Goal: Check status: Check status

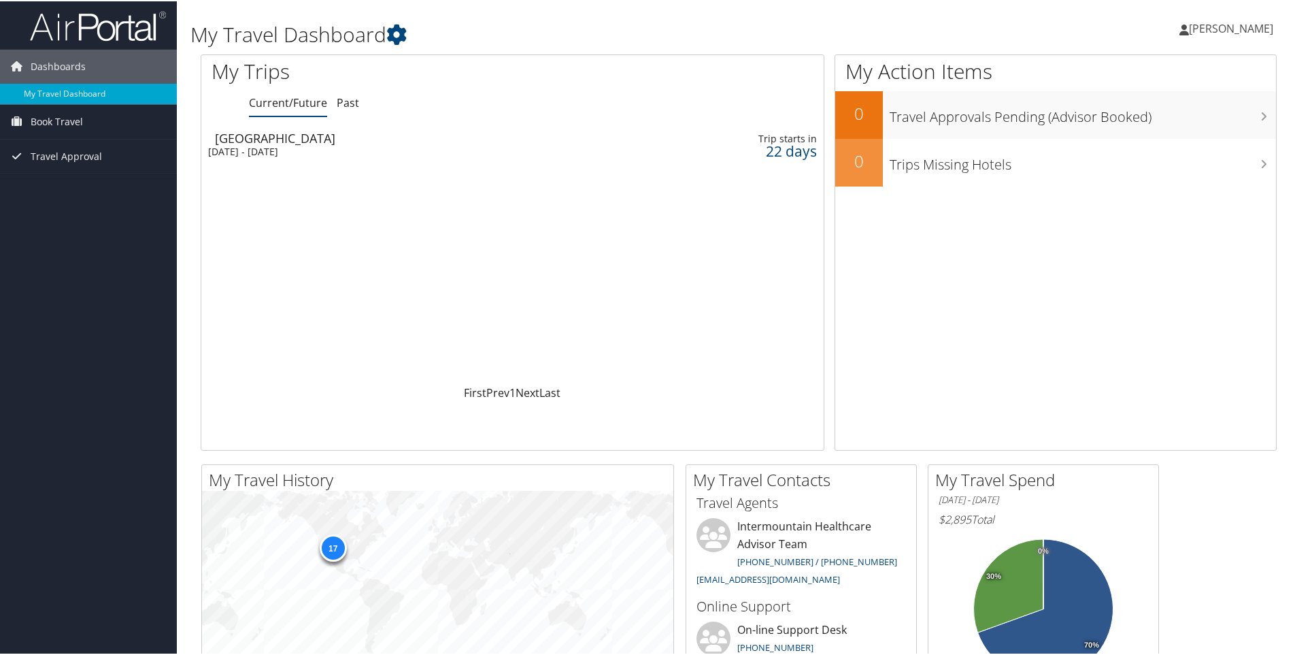
click at [328, 149] on div "[DATE] - [DATE]" at bounding box center [400, 150] width 385 height 12
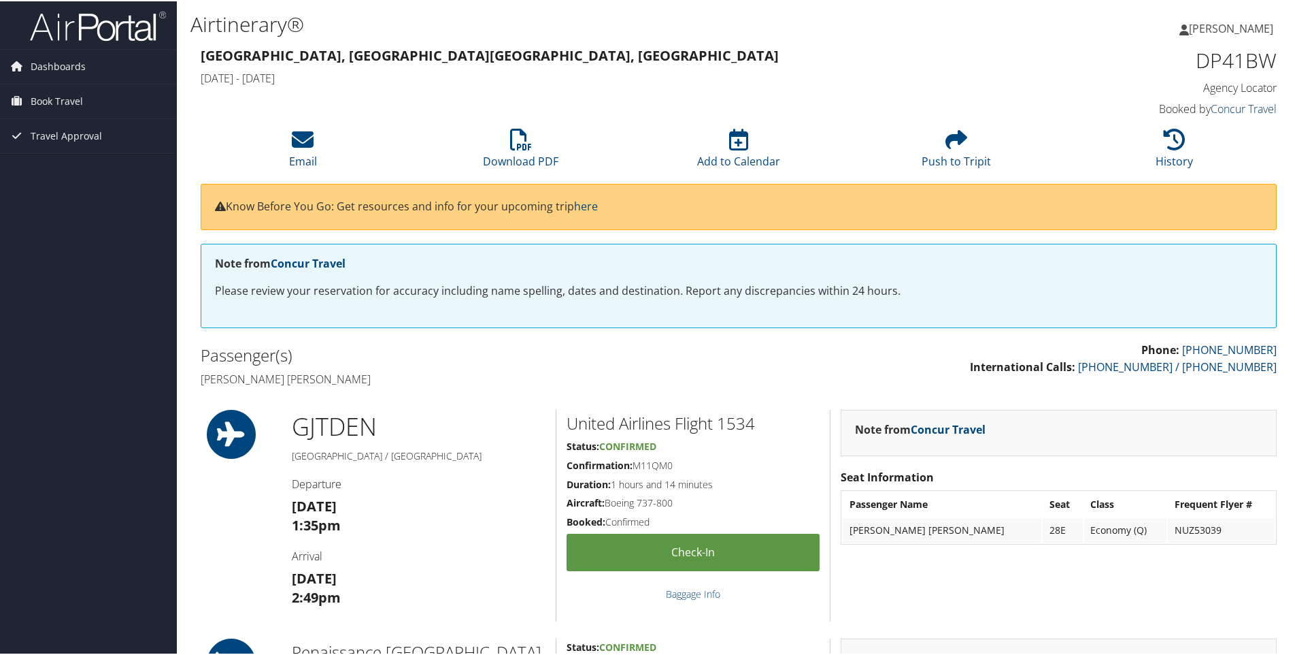
click at [1241, 107] on link "Concur Travel" at bounding box center [1244, 107] width 66 height 15
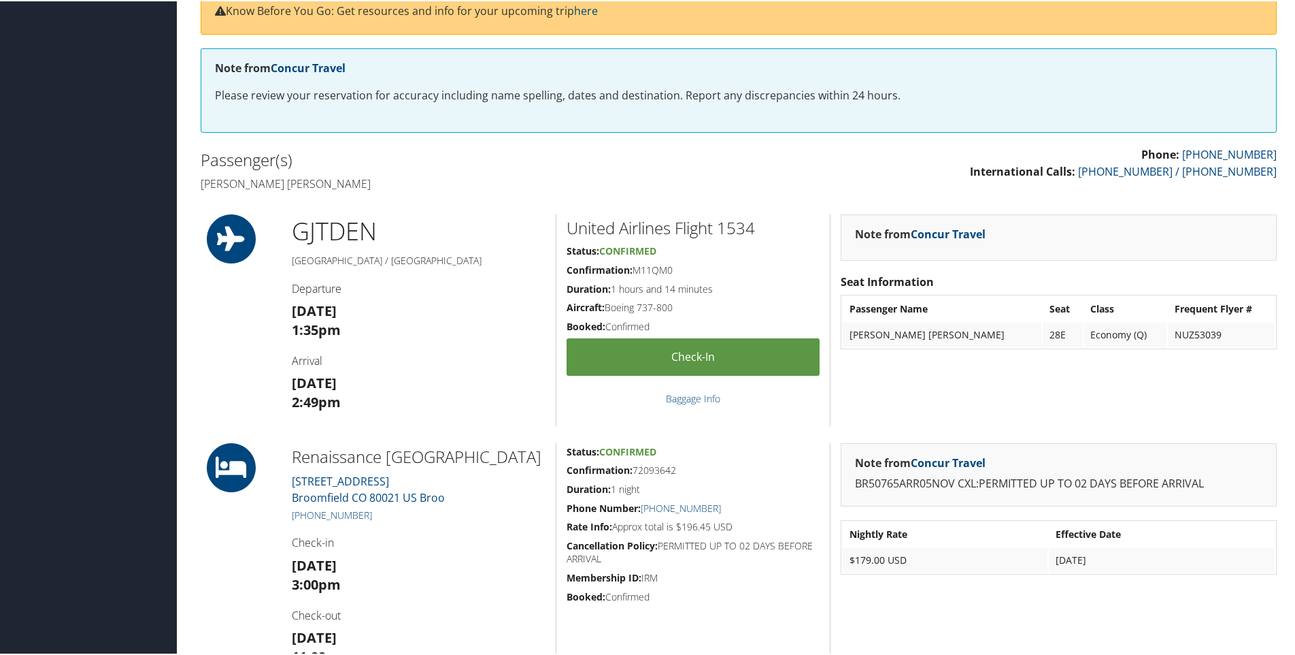
scroll to position [204, 0]
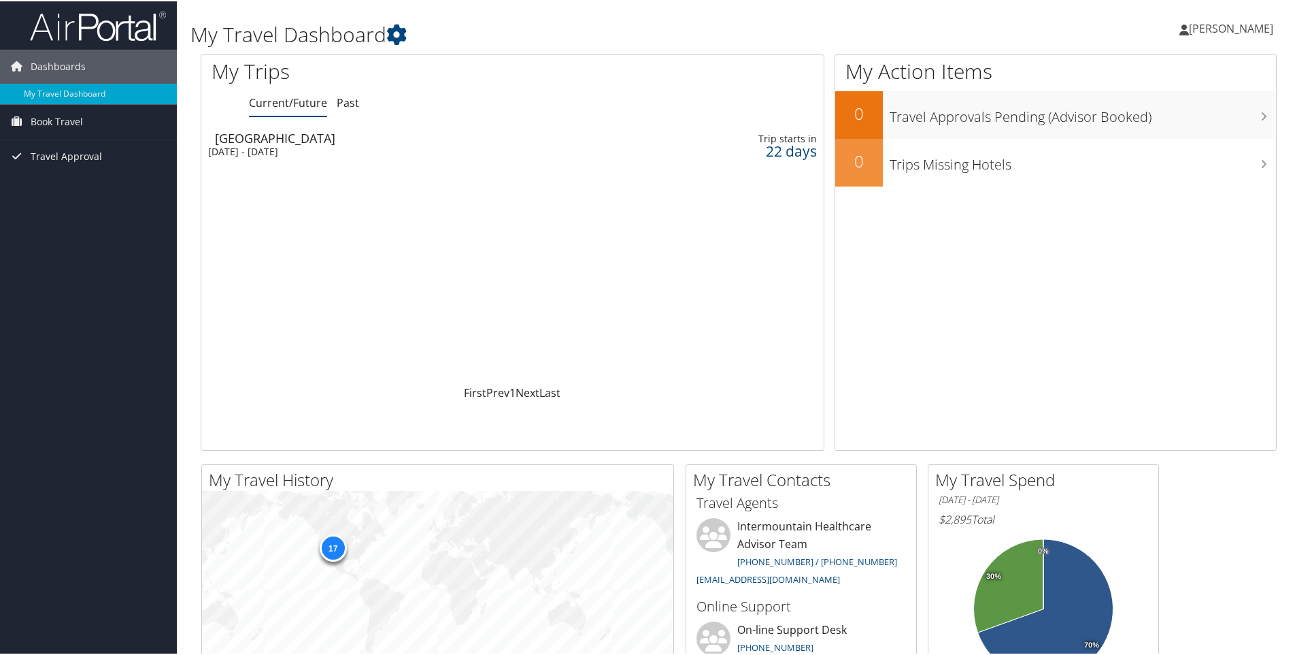
click at [285, 142] on div "Denver" at bounding box center [407, 137] width 385 height 12
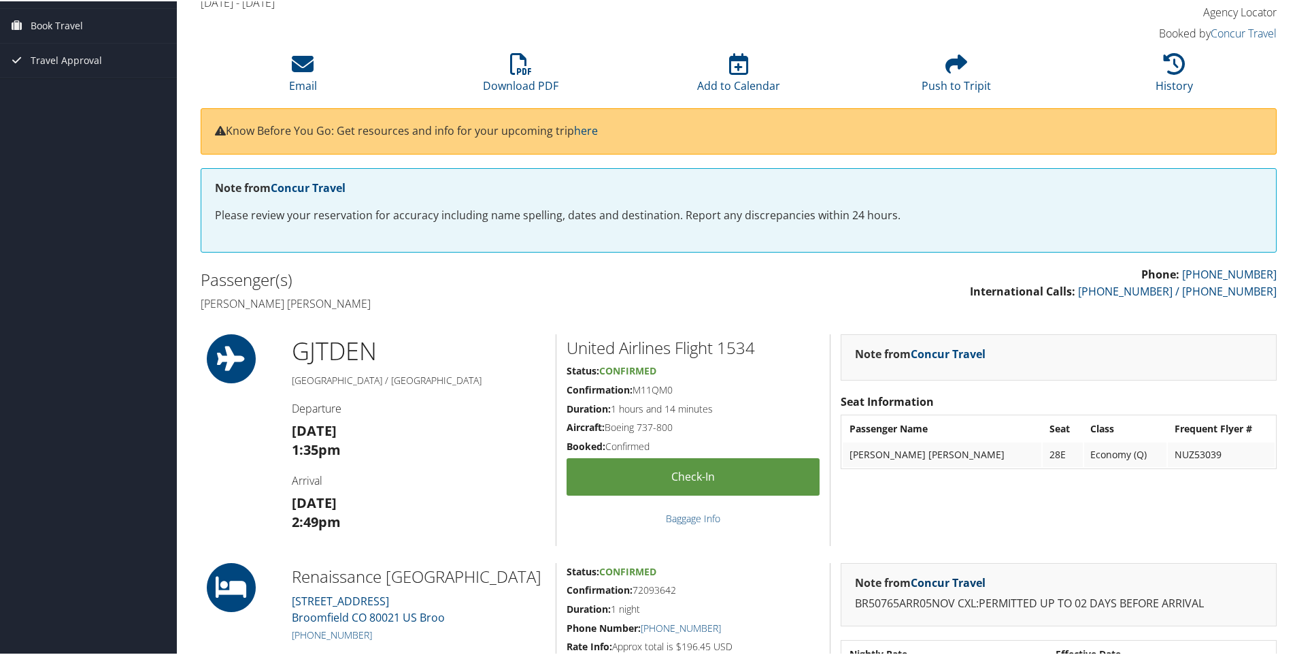
scroll to position [68, 0]
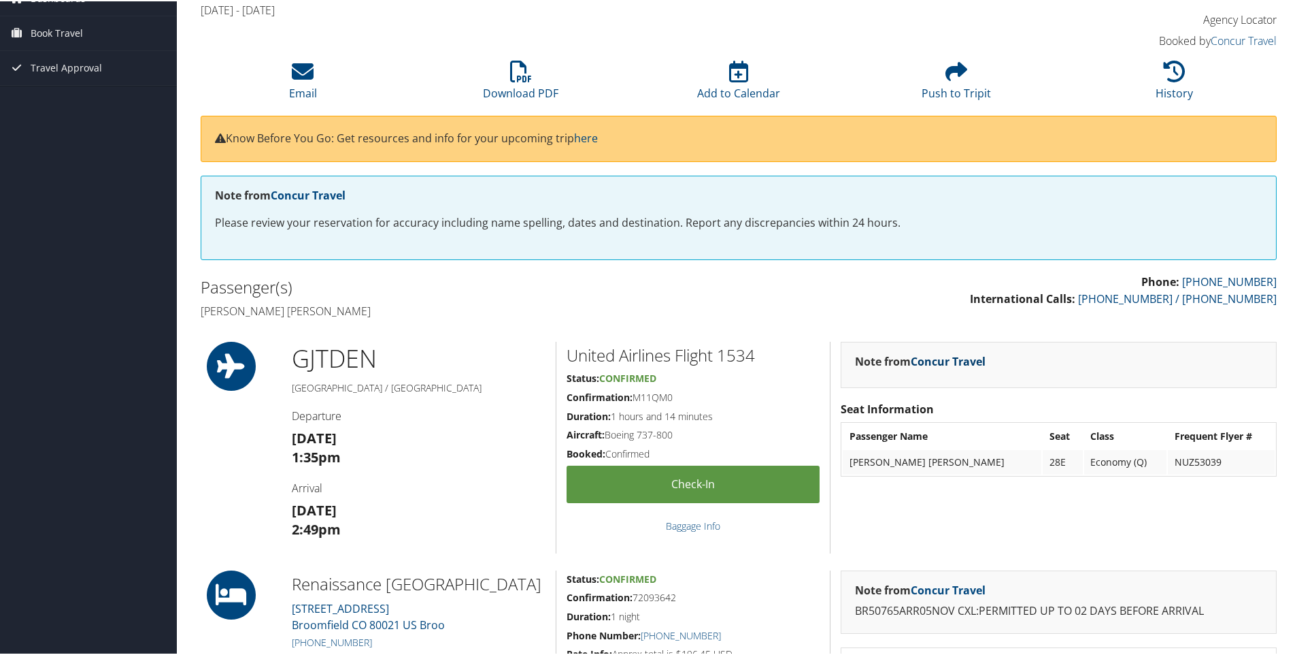
click at [961, 362] on link "Concur Travel" at bounding box center [948, 359] width 75 height 15
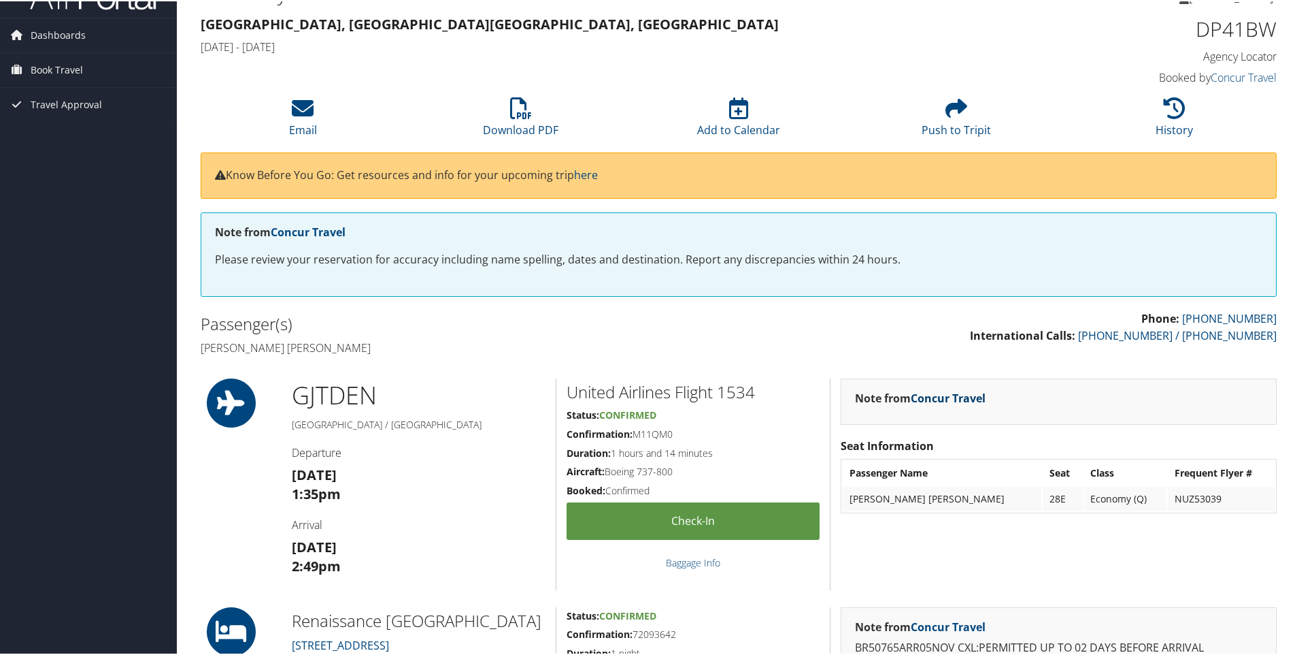
scroll to position [0, 0]
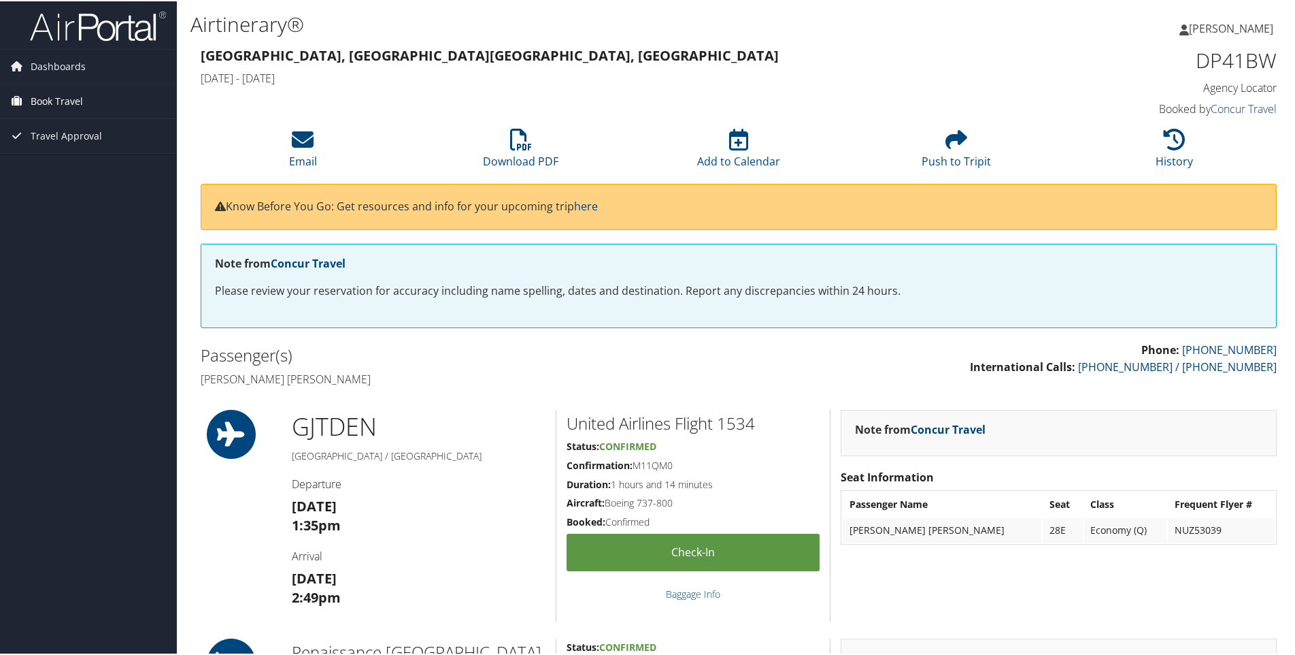
click at [51, 105] on span "Book Travel" at bounding box center [57, 100] width 52 height 34
click at [56, 146] on link "Book/Manage Online Trips" at bounding box center [88, 147] width 177 height 20
